Goal: Transaction & Acquisition: Download file/media

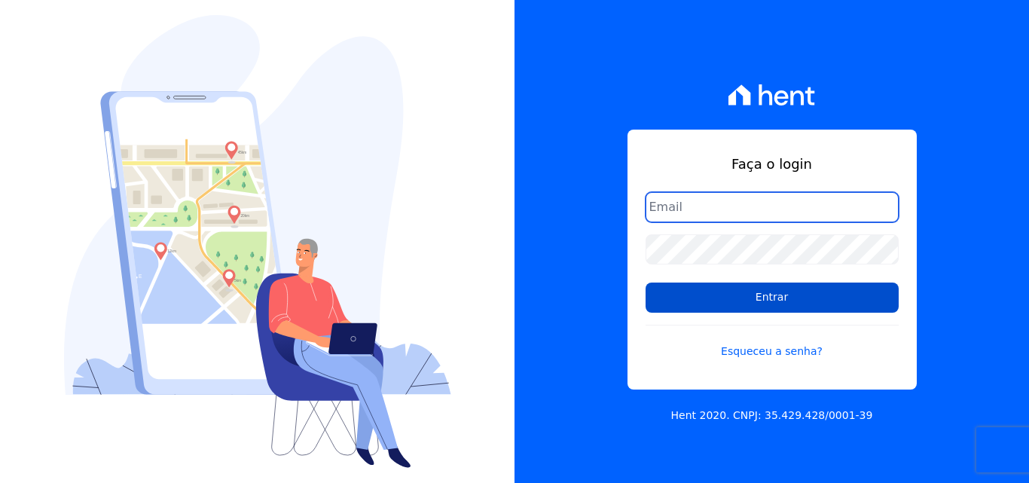
type input "[EMAIL_ADDRESS][DOMAIN_NAME]"
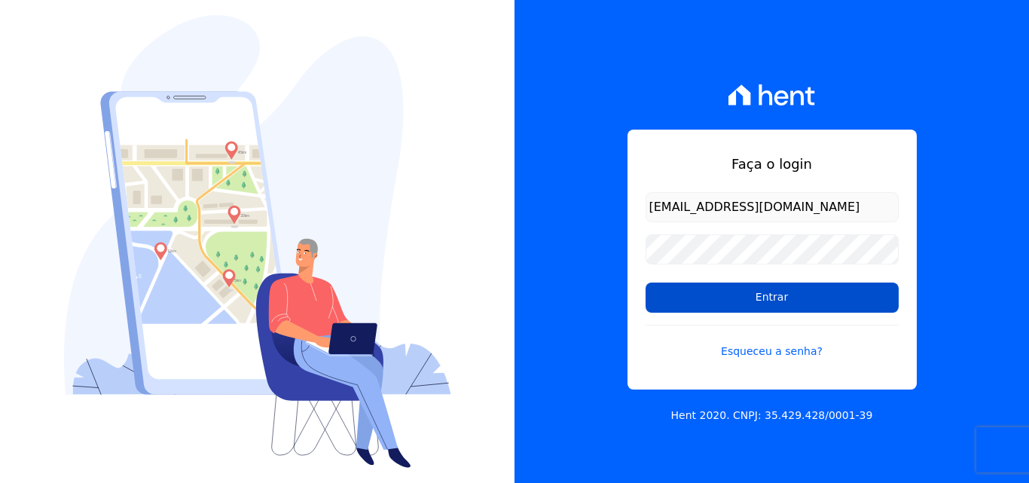
click at [804, 295] on input "Entrar" at bounding box center [771, 297] width 253 height 30
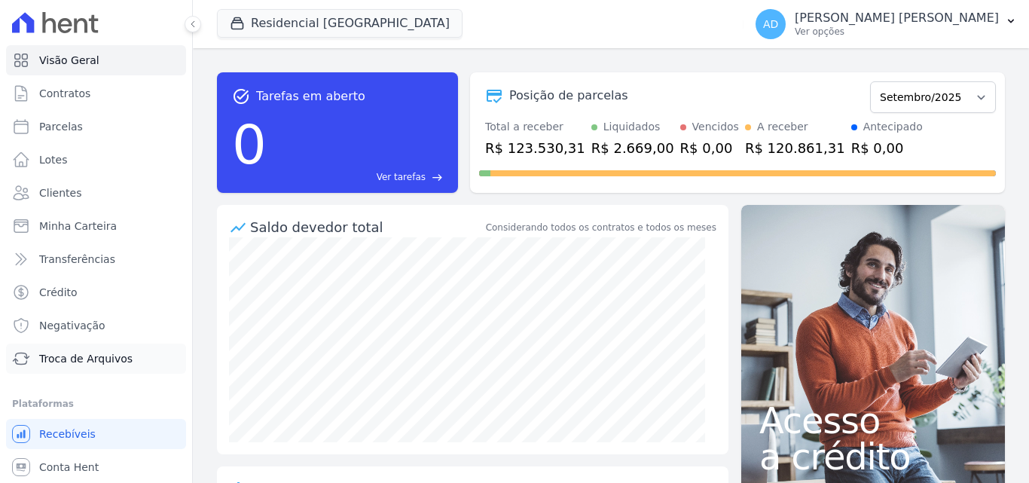
click at [94, 361] on span "Troca de Arquivos" at bounding box center [85, 358] width 93 height 15
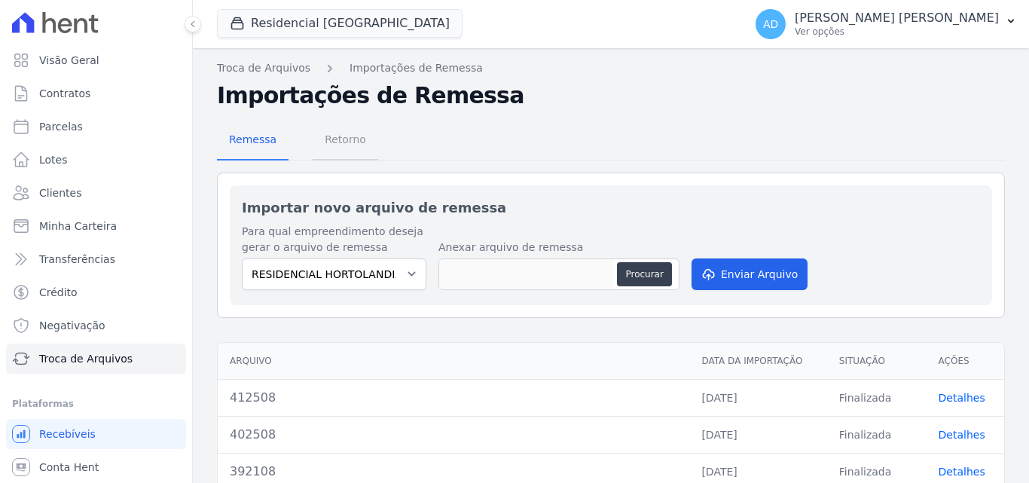
click at [346, 148] on span "Retorno" at bounding box center [346, 139] width 60 height 30
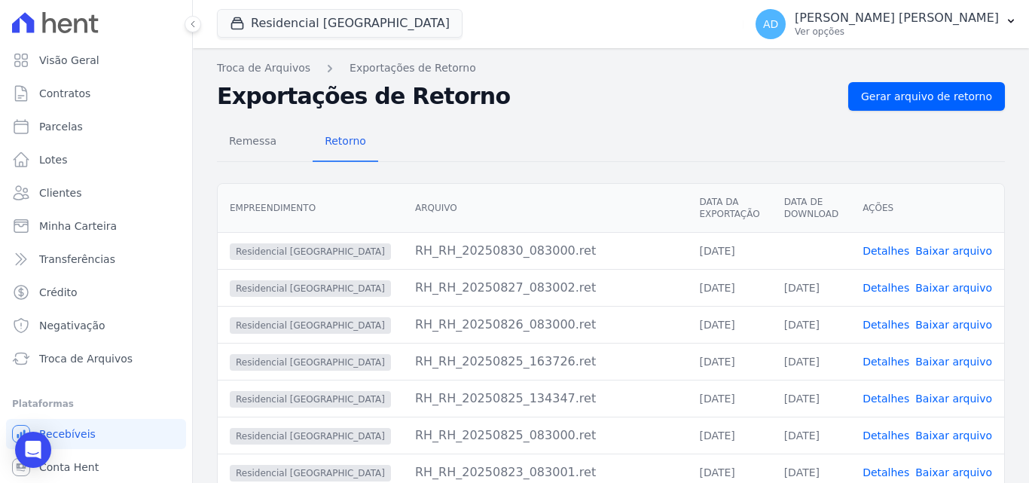
click at [938, 249] on link "Baixar arquivo" at bounding box center [953, 251] width 77 height 12
